Goal: Information Seeking & Learning: Understand process/instructions

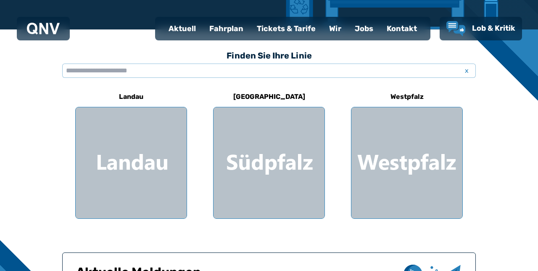
scroll to position [211, 0]
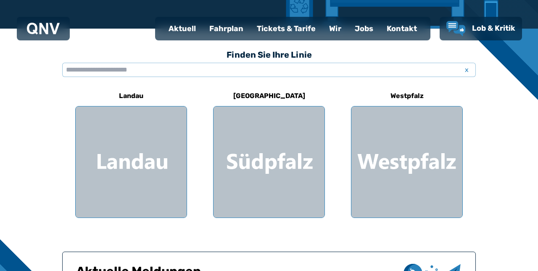
click at [298, 171] on div at bounding box center [268, 161] width 111 height 111
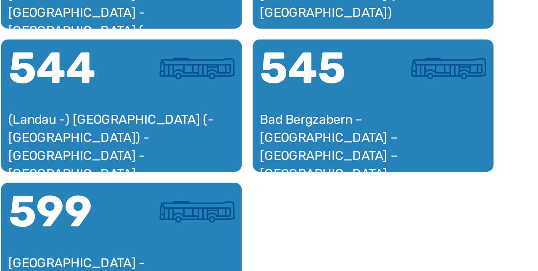
scroll to position [776, 0]
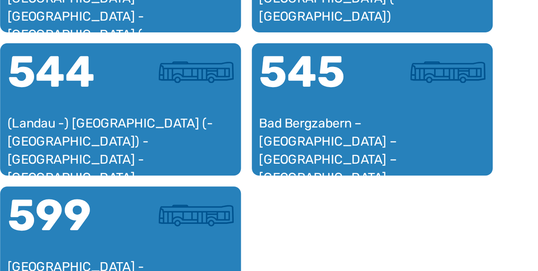
click at [419, 174] on div "Bad Bergzabern – [GEOGRAPHIC_DATA] – [GEOGRAPHIC_DATA] – [GEOGRAPHIC_DATA]" at bounding box center [385, 178] width 105 height 25
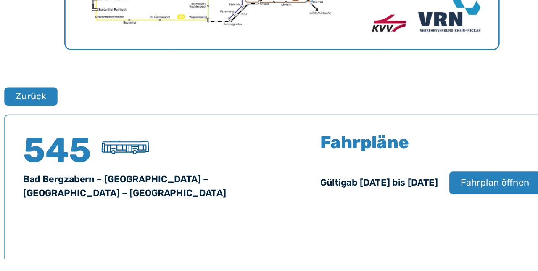
scroll to position [433, 0]
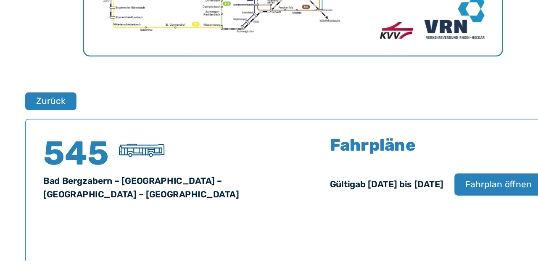
click at [424, 224] on div "Fahrpläne Gültig ab [DATE] bis [DATE] Fahrplan öffnen" at bounding box center [378, 204] width 162 height 54
click at [424, 213] on span "Fahrplan öffnen" at bounding box center [425, 213] width 50 height 10
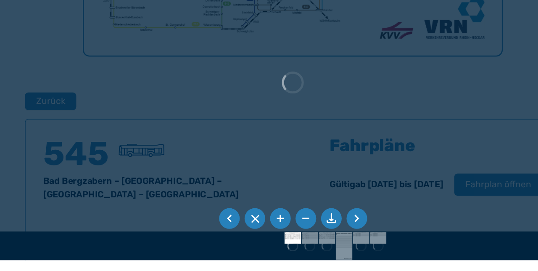
scroll to position [434, 0]
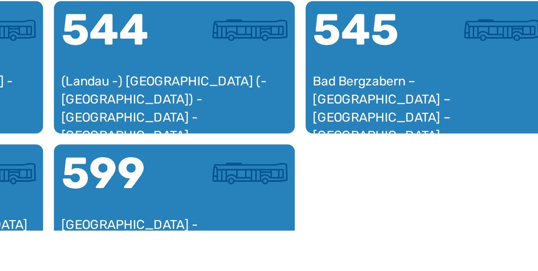
scroll to position [744, 0]
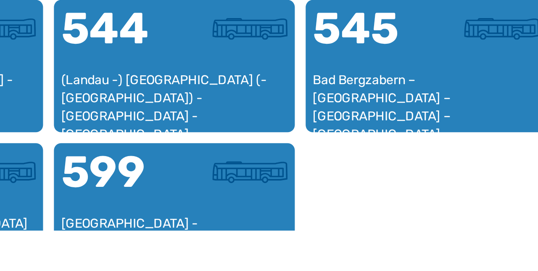
click at [411, 203] on div "Bad Bergzabern – [GEOGRAPHIC_DATA] – [GEOGRAPHIC_DATA] – [GEOGRAPHIC_DATA]" at bounding box center [385, 209] width 105 height 25
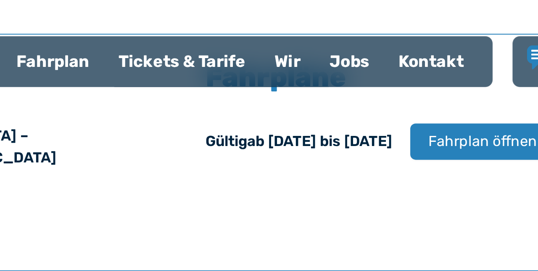
scroll to position [581, 0]
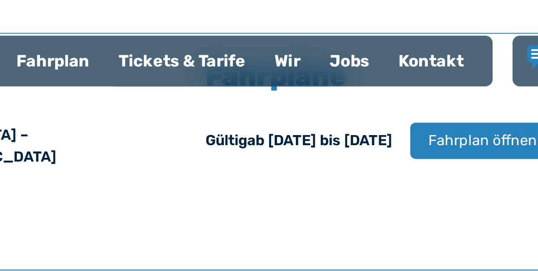
click at [432, 69] on span "Fahrplan öffnen" at bounding box center [425, 66] width 50 height 10
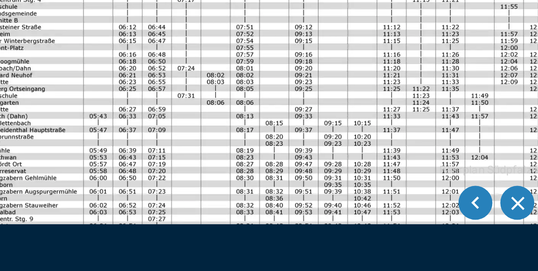
click at [216, 242] on li at bounding box center [221, 239] width 16 height 16
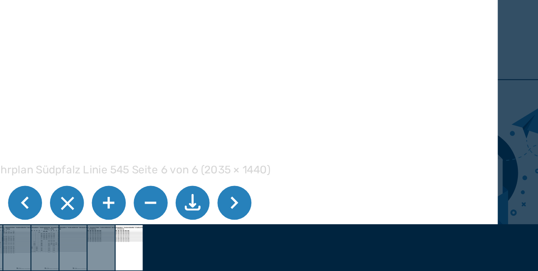
click at [318, 242] on li at bounding box center [318, 239] width 16 height 16
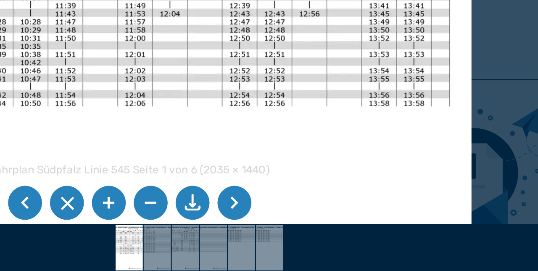
click at [319, 239] on li at bounding box center [318, 239] width 16 height 16
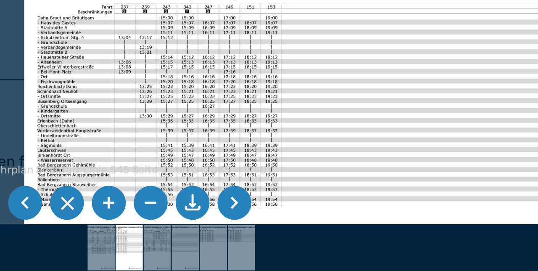
click at [319, 239] on li at bounding box center [318, 239] width 16 height 16
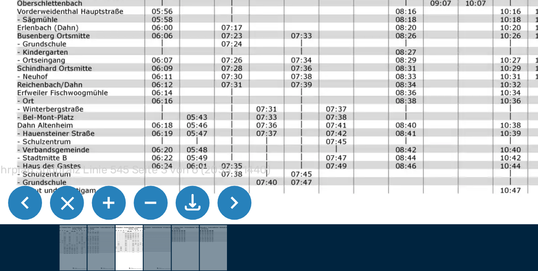
click at [407, 185] on img at bounding box center [421, 202] width 428 height 303
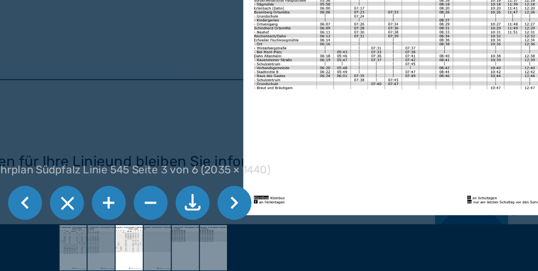
click at [317, 241] on li at bounding box center [318, 239] width 16 height 16
